Goal: Task Accomplishment & Management: Manage account settings

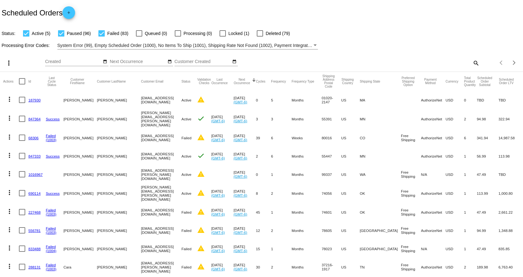
scroll to position [63, 0]
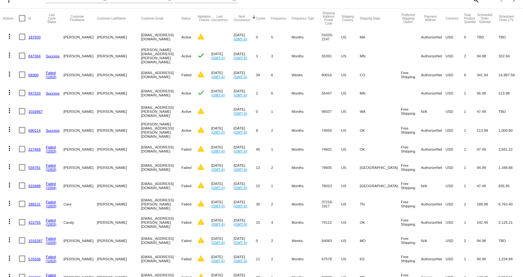
drag, startPoint x: 88, startPoint y: 255, endPoint x: 506, endPoint y: 252, distance: 417.7
click at [506, 252] on mat-row "more_vert 576336 Failed (1003) [PERSON_NAME] [EMAIL_ADDRESS][DOMAIN_NAME] Faile…" at bounding box center [261, 259] width 517 height 18
click at [34, 258] on link "576336" at bounding box center [34, 259] width 12 height 4
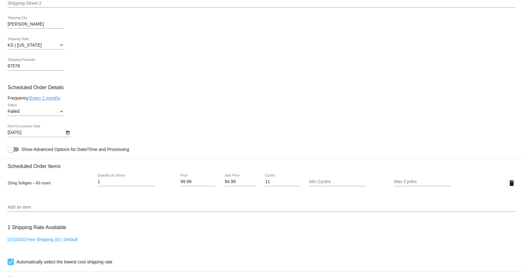
scroll to position [347, 0]
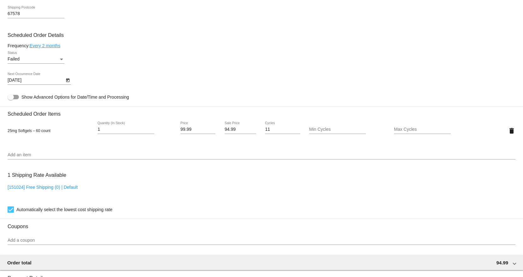
click at [21, 189] on link "[151024] Free Shipping (0) | Default" at bounding box center [43, 187] width 70 height 5
checkbox input "false"
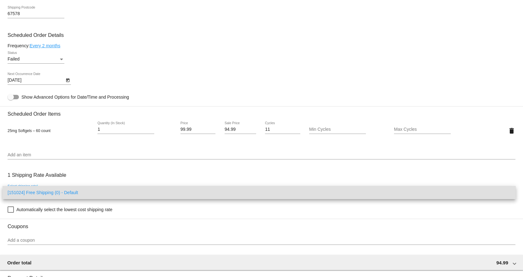
click at [105, 171] on div at bounding box center [261, 138] width 523 height 277
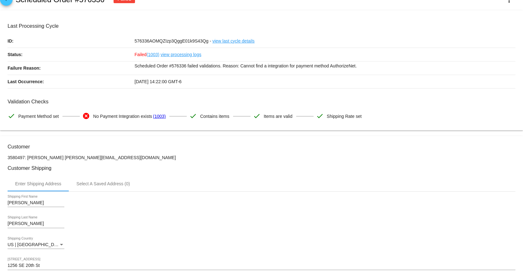
scroll to position [0, 0]
